Goal: Find specific page/section: Find specific page/section

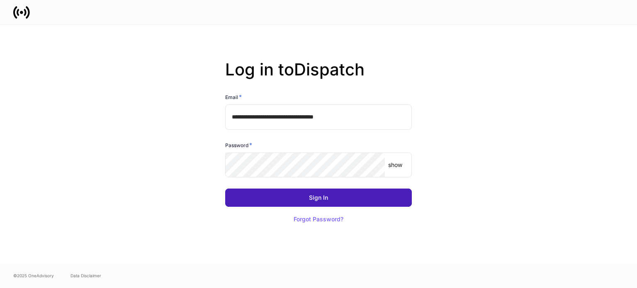
click at [251, 202] on button "Sign In" at bounding box center [318, 198] width 187 height 18
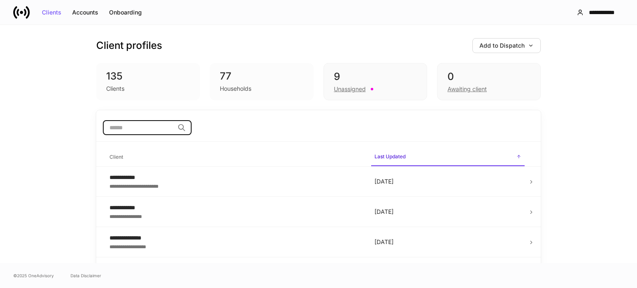
click at [160, 126] on input "search" at bounding box center [138, 127] width 71 height 15
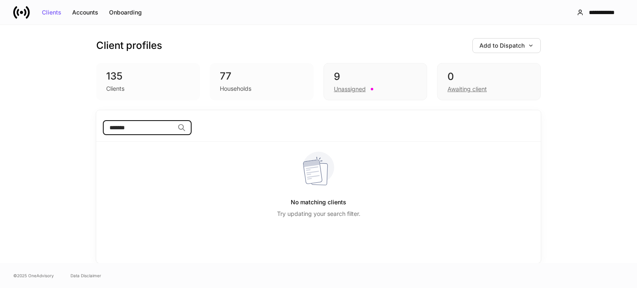
drag, startPoint x: 138, startPoint y: 131, endPoint x: 49, endPoint y: 129, distance: 88.7
click at [50, 129] on div "Client profiles Add to Dispatch 135 Clients 77 Households 9 Unassigned 0 Awaiti…" at bounding box center [318, 144] width 637 height 238
type input "*"
